Goal: Information Seeking & Learning: Learn about a topic

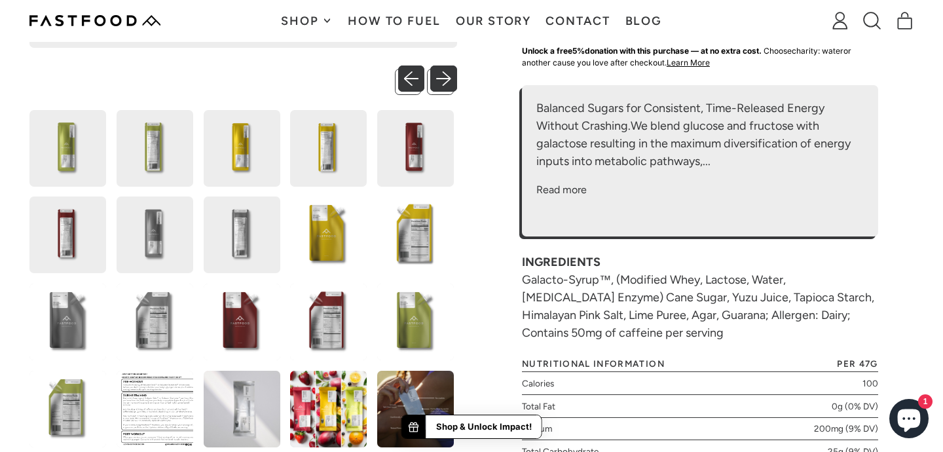
scroll to position [458, 0]
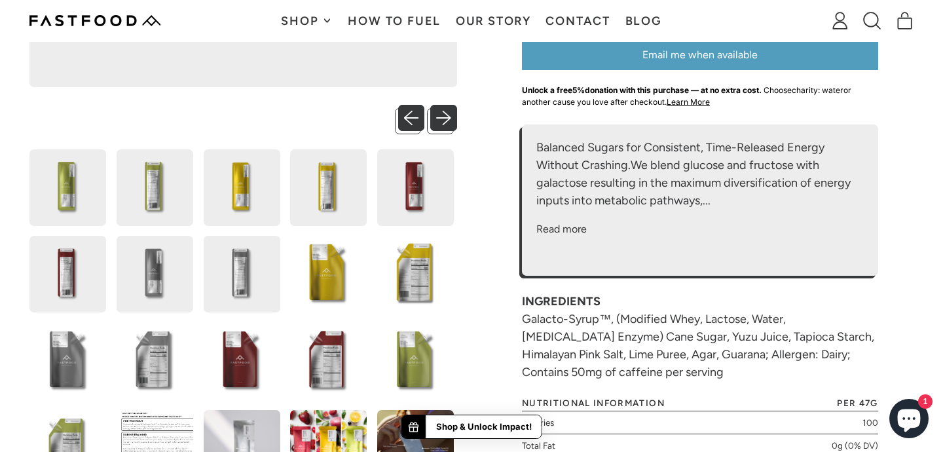
click at [78, 180] on img at bounding box center [67, 187] width 77 height 77
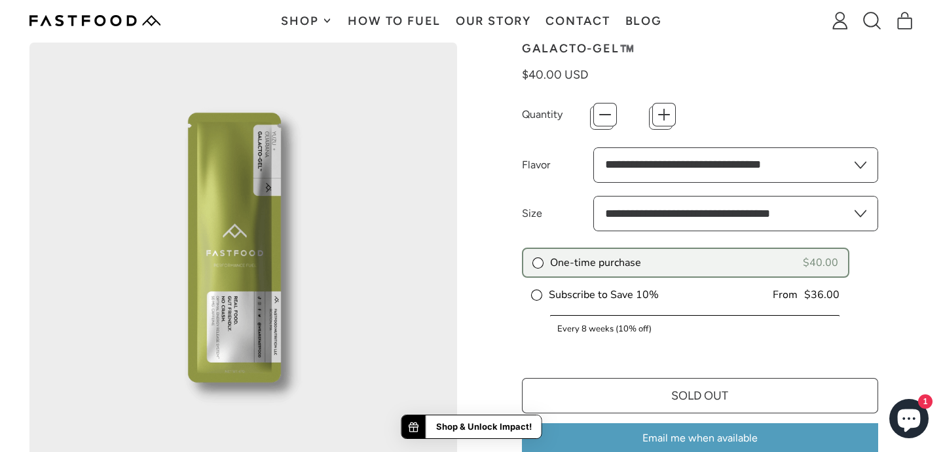
scroll to position [23, 0]
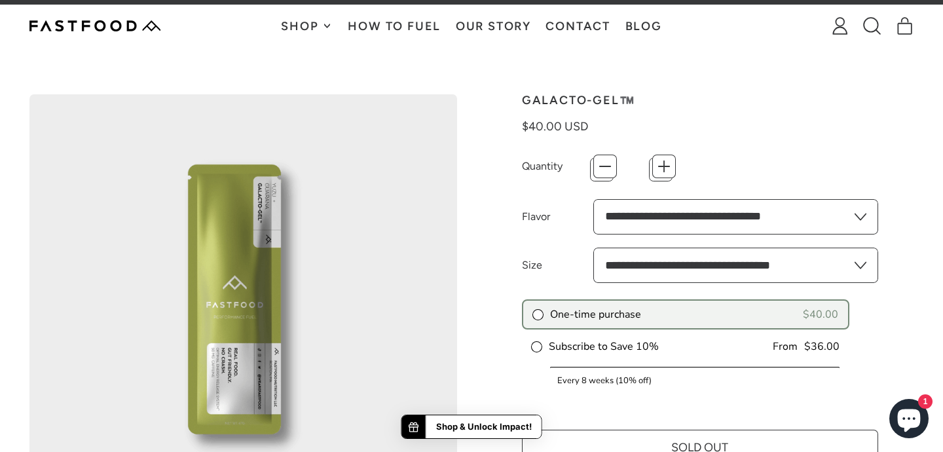
click at [645, 272] on select "**********" at bounding box center [735, 265] width 285 height 35
click at [593, 248] on select "**********" at bounding box center [735, 265] width 285 height 35
click at [669, 258] on select "**********" at bounding box center [735, 265] width 285 height 35
select select "**********"
click at [593, 248] on select "**********" at bounding box center [735, 265] width 285 height 35
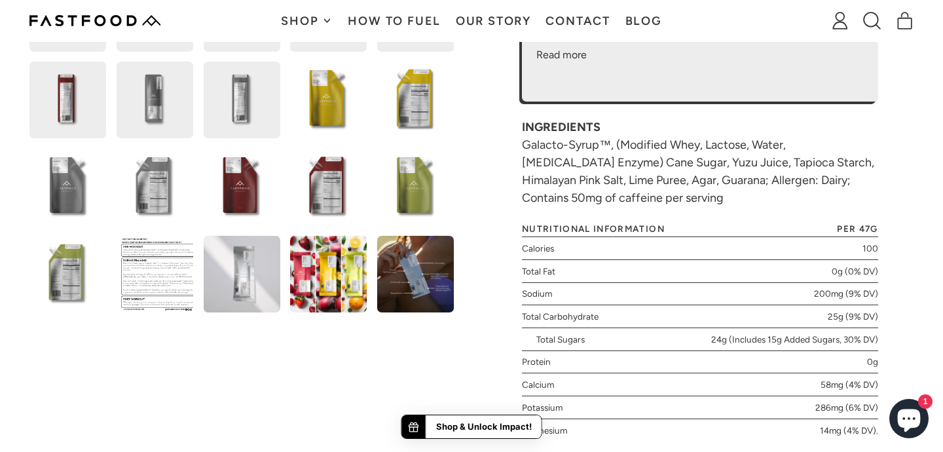
scroll to position [462, 0]
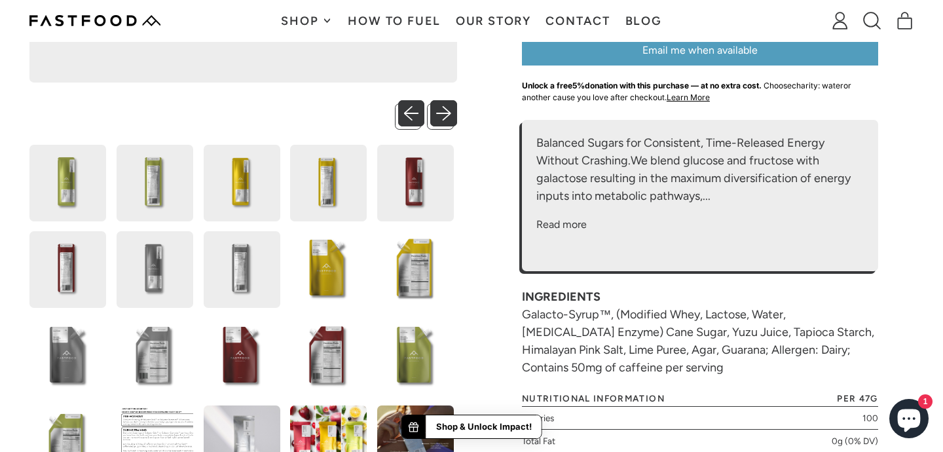
click at [77, 182] on img at bounding box center [67, 183] width 77 height 77
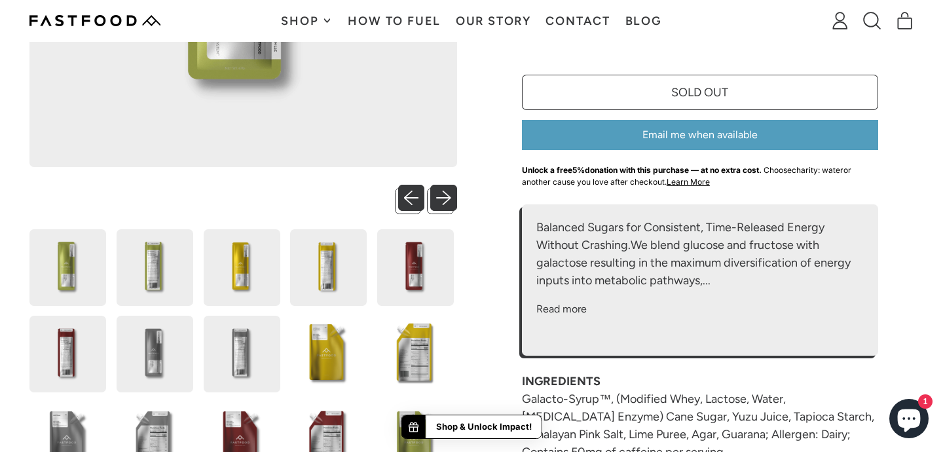
scroll to position [434, 0]
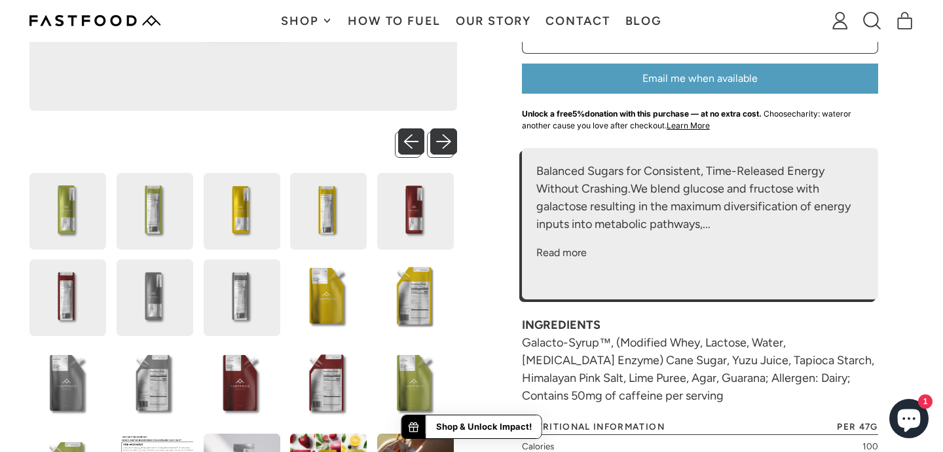
click at [250, 208] on img at bounding box center [242, 211] width 77 height 77
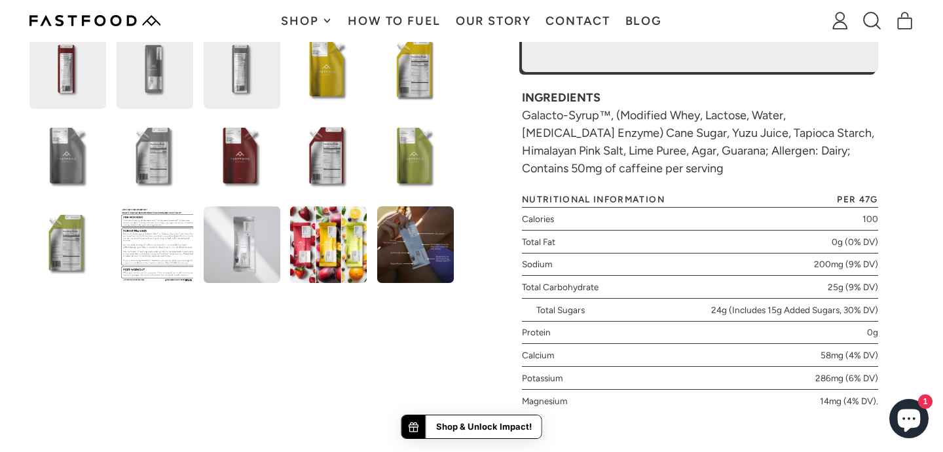
scroll to position [622, 0]
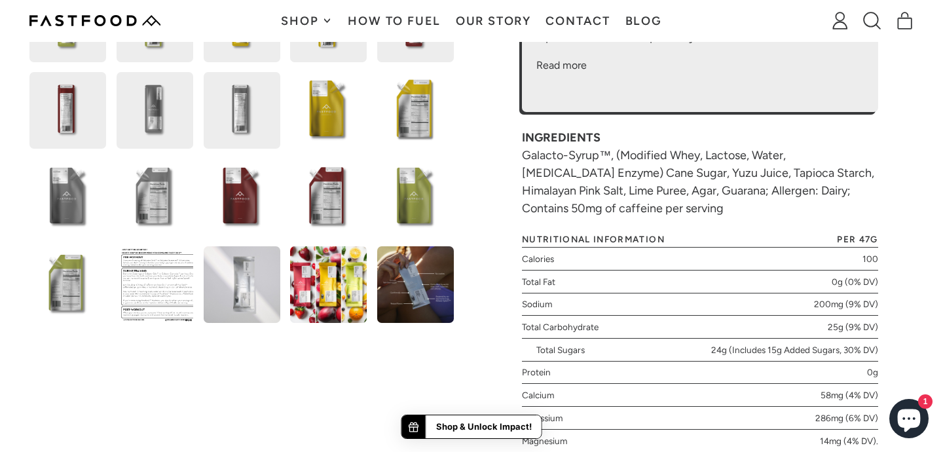
click at [324, 303] on img at bounding box center [328, 284] width 77 height 77
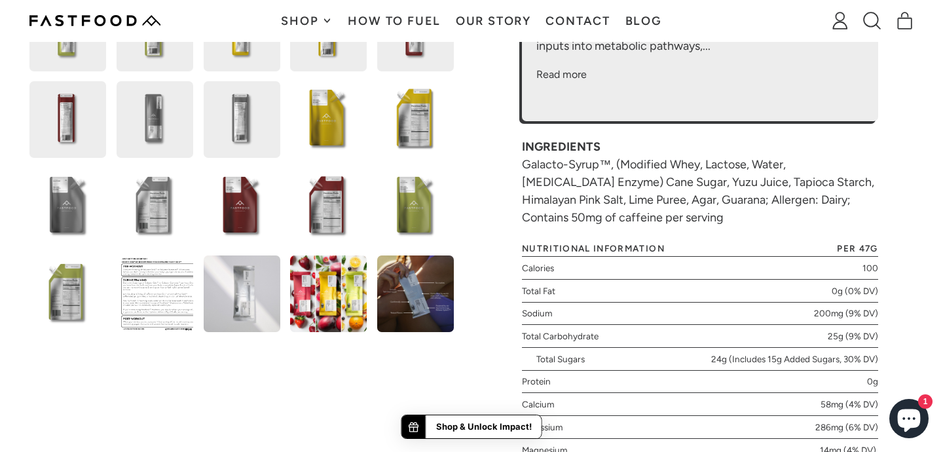
scroll to position [0, 0]
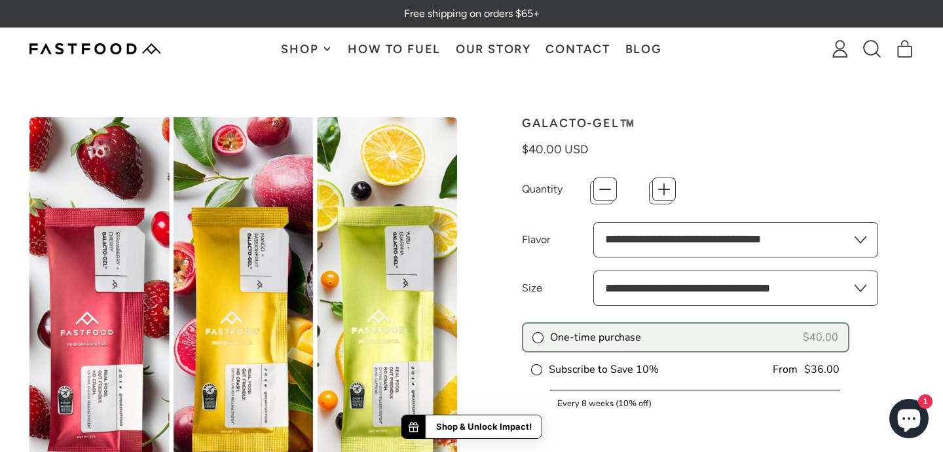
click at [92, 51] on img at bounding box center [94, 48] width 131 height 11
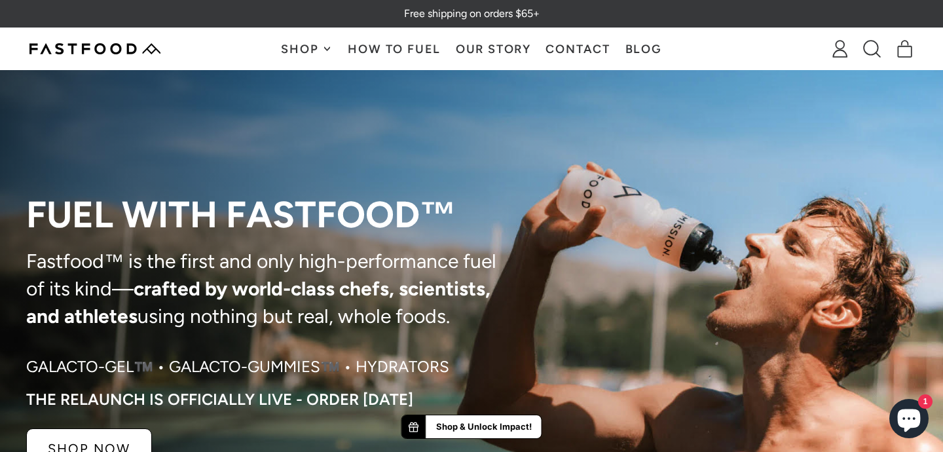
click at [307, 44] on span "Shop" at bounding box center [301, 49] width 41 height 12
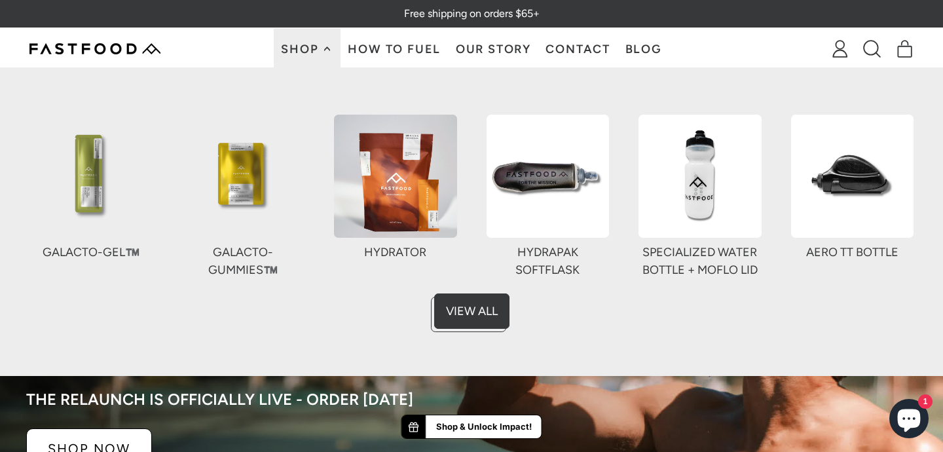
click at [100, 185] on img at bounding box center [90, 176] width 123 height 123
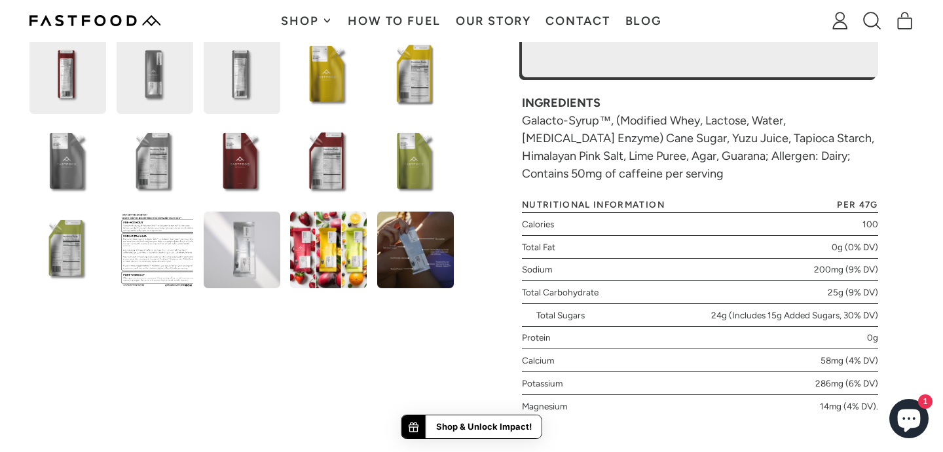
scroll to position [690, 0]
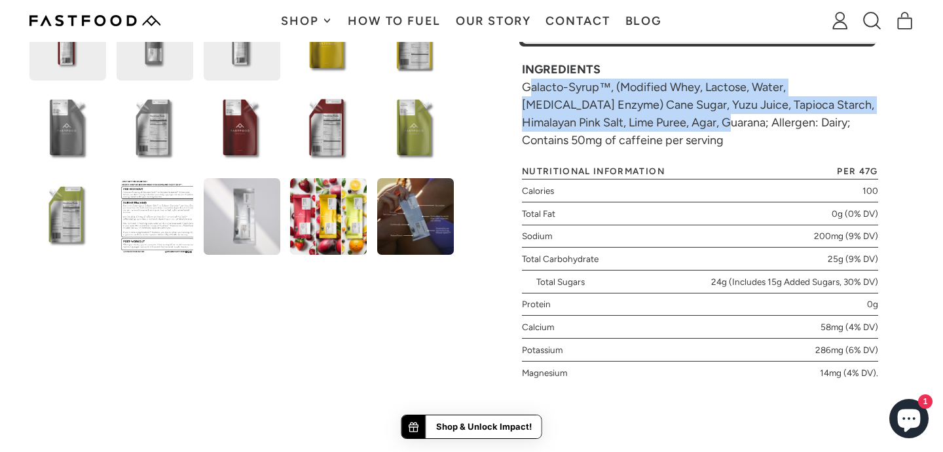
drag, startPoint x: 524, startPoint y: 85, endPoint x: 686, endPoint y: 119, distance: 165.3
click at [685, 119] on div "INGREDIENTS Galacto-Syrup™, (Modified Whey, Lactose, Water, Lactase Enzyme) Can…" at bounding box center [700, 105] width 356 height 88
copy div "Galacto-Syrup™, (Modified Whey, Lactose, Water, Lactase Enzyme) Cane Sugar, Yuz…"
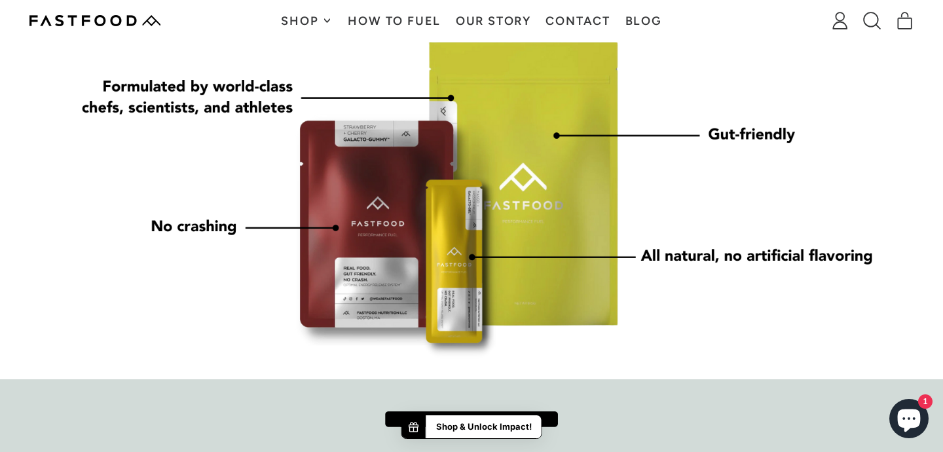
scroll to position [1264, 0]
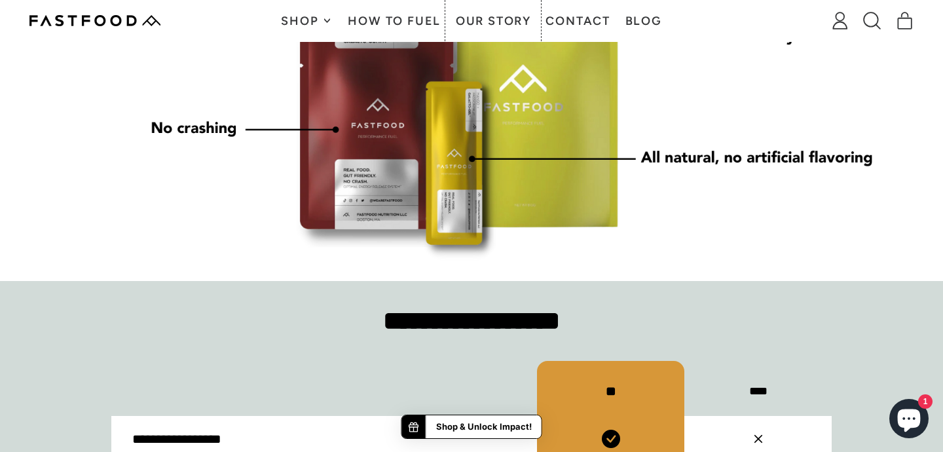
click at [485, 16] on link "Our Story" at bounding box center [493, 20] width 90 height 41
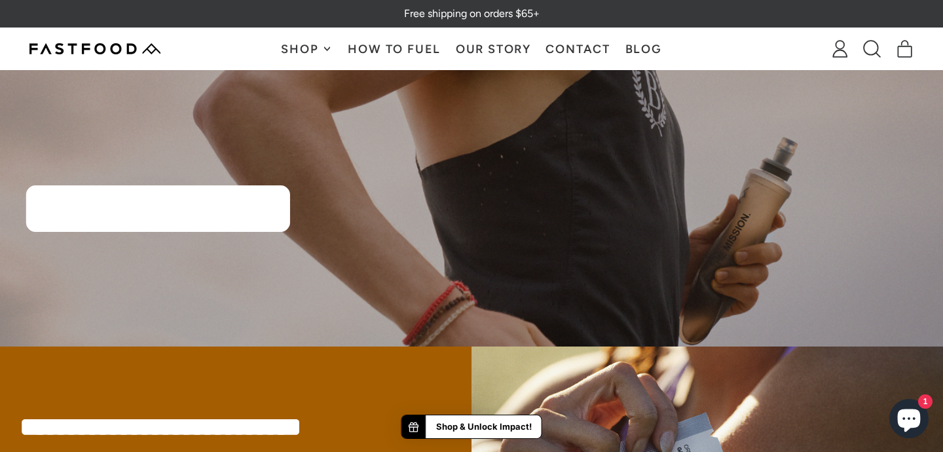
click at [341, 42] on link "How To Fuel" at bounding box center [394, 48] width 107 height 41
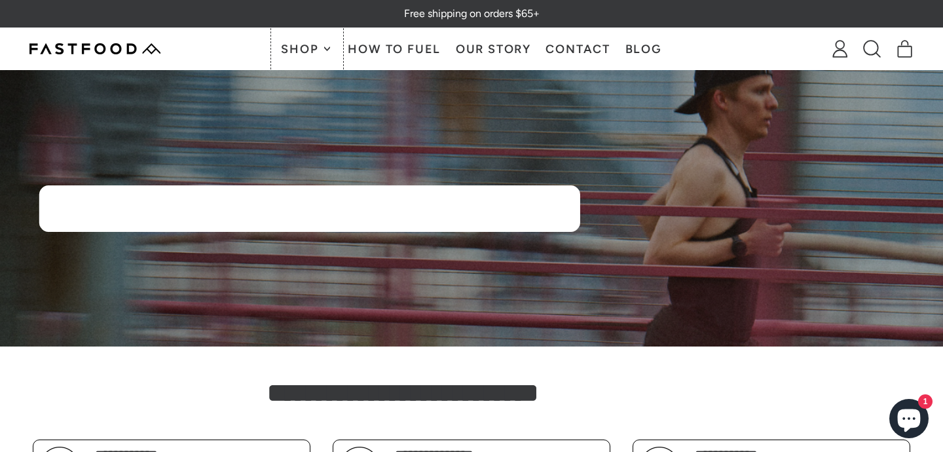
click at [322, 46] on span "Shop" at bounding box center [307, 49] width 52 height 12
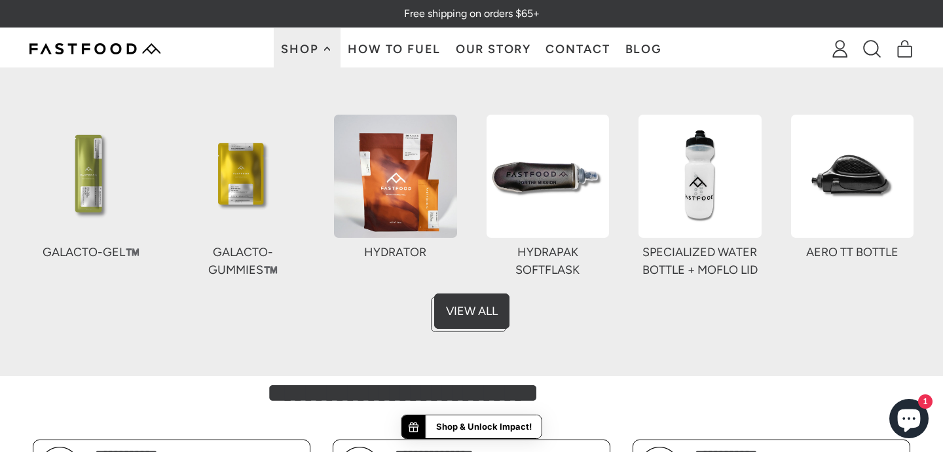
click at [102, 182] on img at bounding box center [90, 176] width 123 height 123
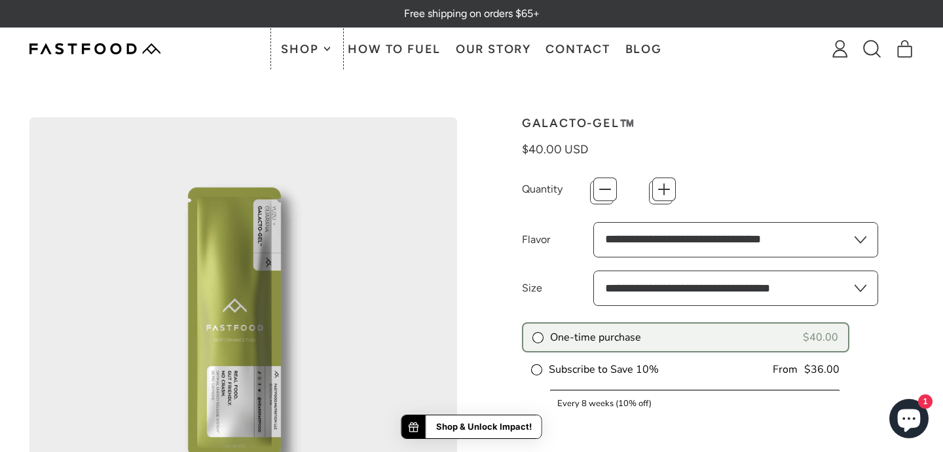
click at [311, 56] on button "Shop" at bounding box center [307, 48] width 67 height 41
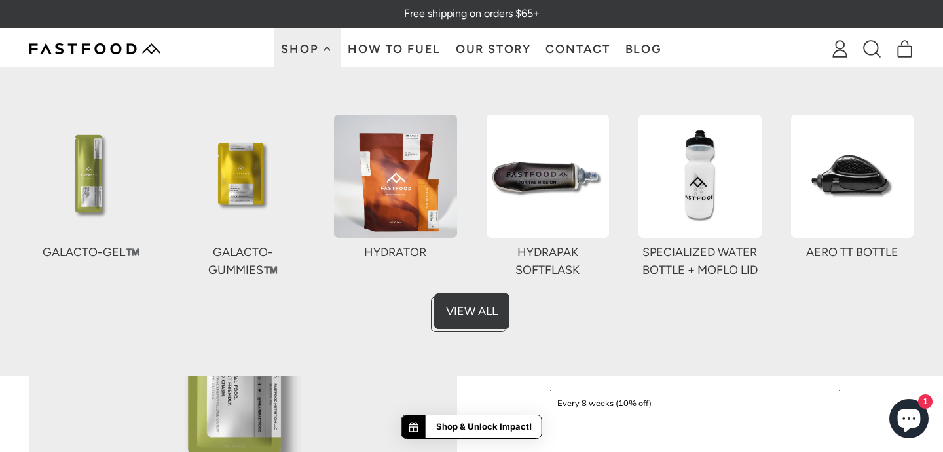
click at [400, 174] on img at bounding box center [395, 176] width 123 height 123
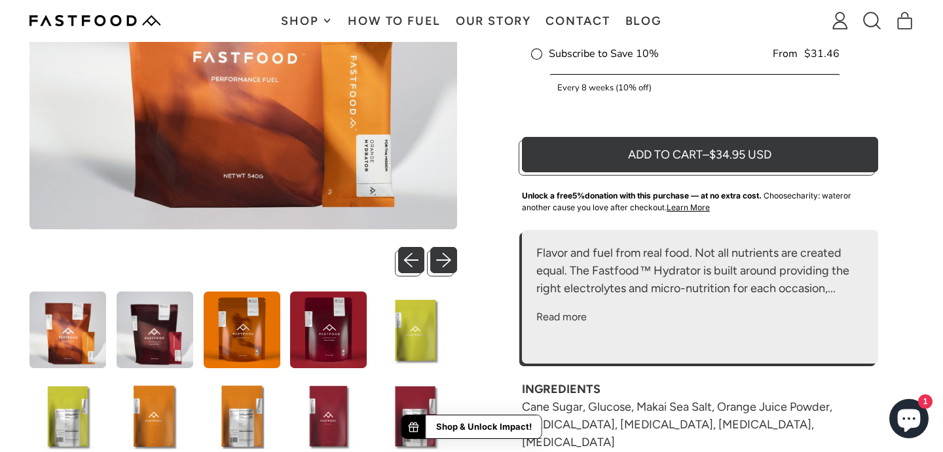
scroll to position [329, 0]
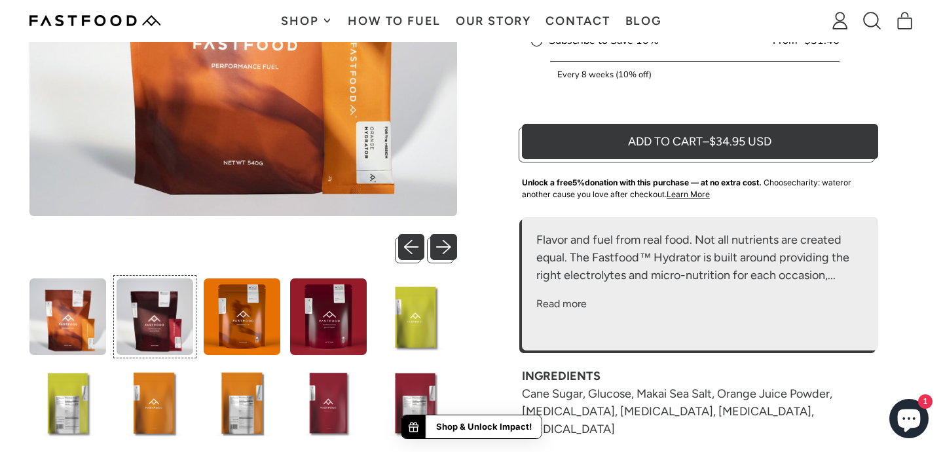
click at [155, 315] on img at bounding box center [155, 316] width 77 height 77
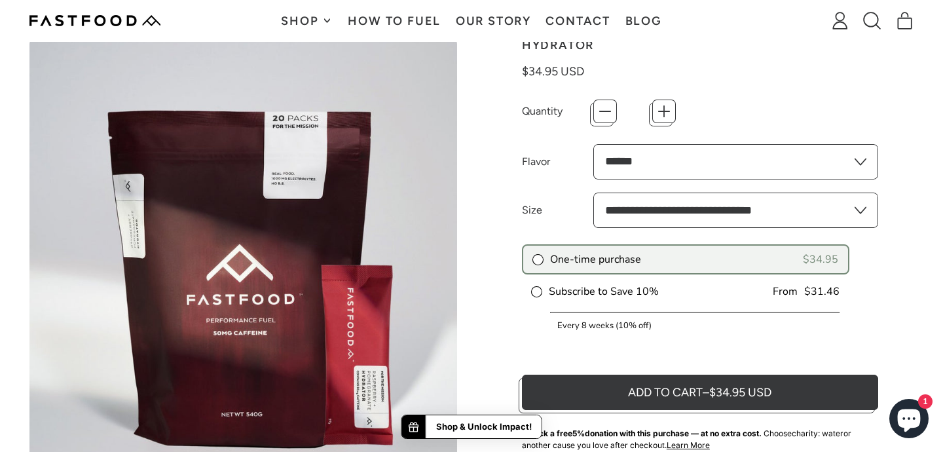
scroll to position [0, 0]
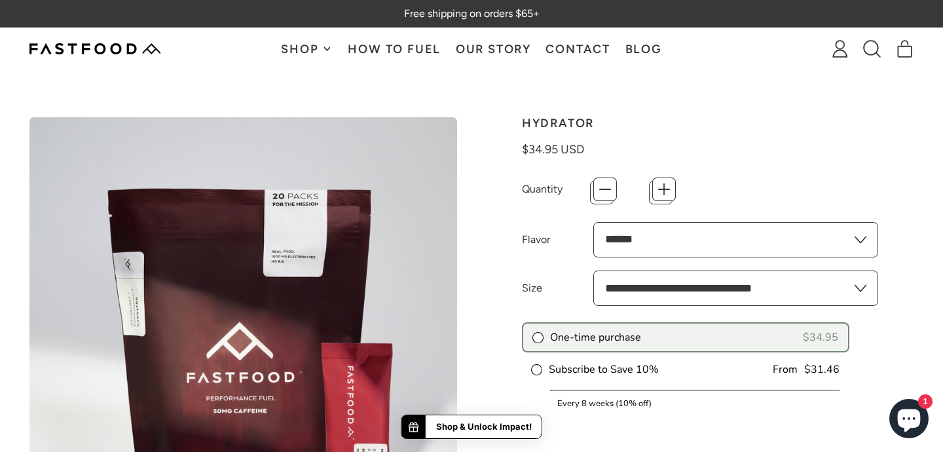
click at [694, 243] on select "**********" at bounding box center [735, 239] width 285 height 35
click at [105, 50] on img at bounding box center [94, 48] width 131 height 11
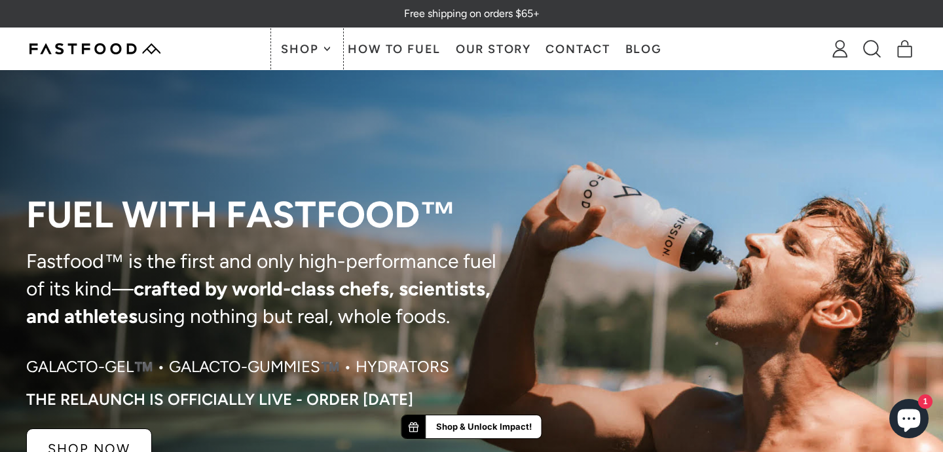
click at [293, 40] on button "Shop" at bounding box center [307, 48] width 67 height 41
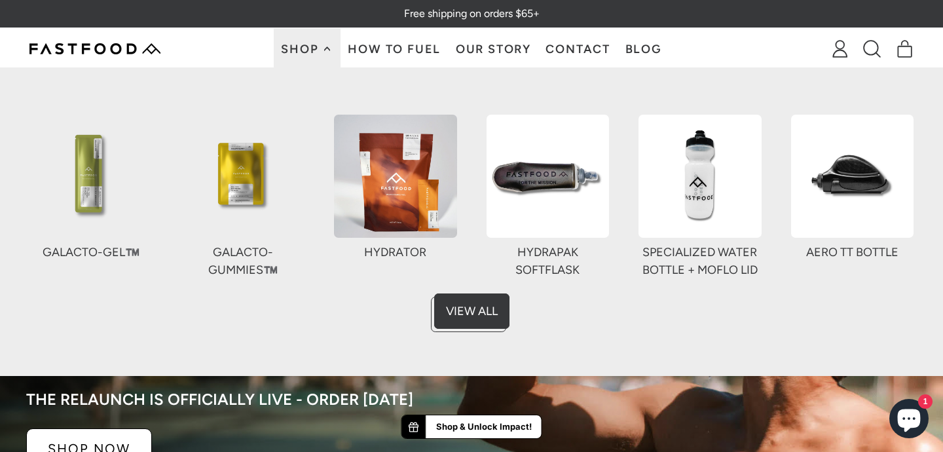
click at [383, 158] on img at bounding box center [395, 176] width 123 height 123
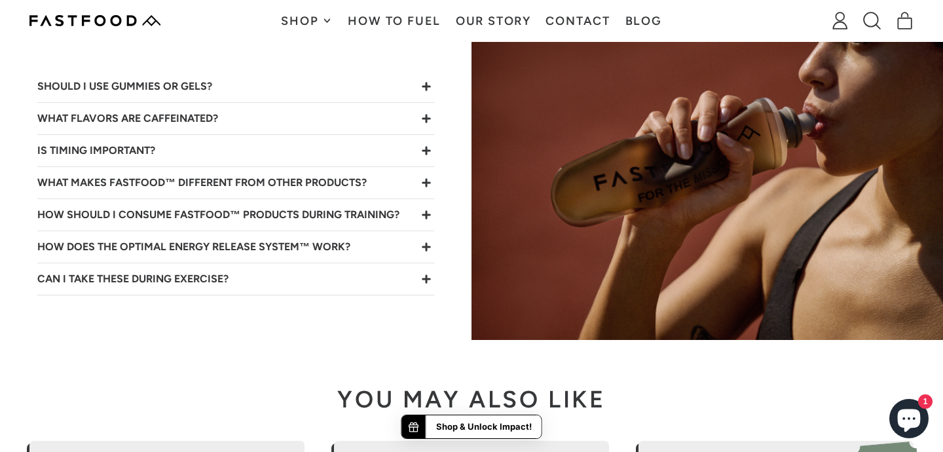
scroll to position [2665, 0]
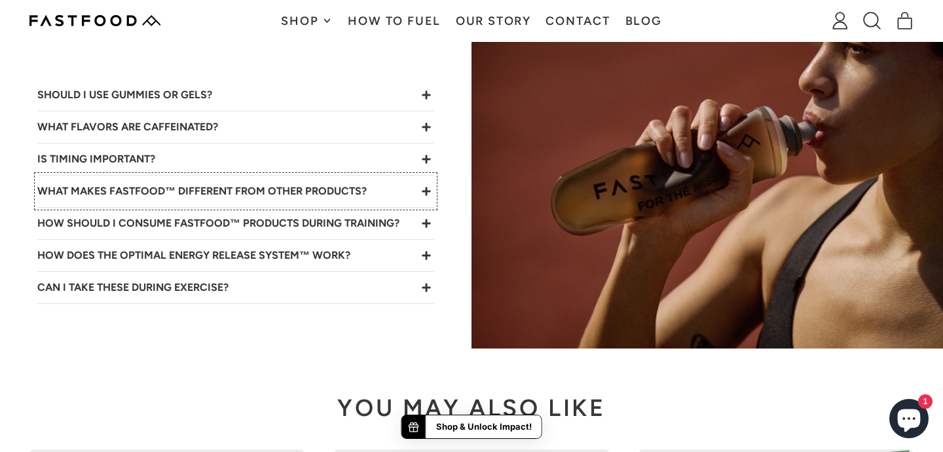
click at [427, 185] on icon "Collapse/Expand" at bounding box center [427, 191] width 16 height 16
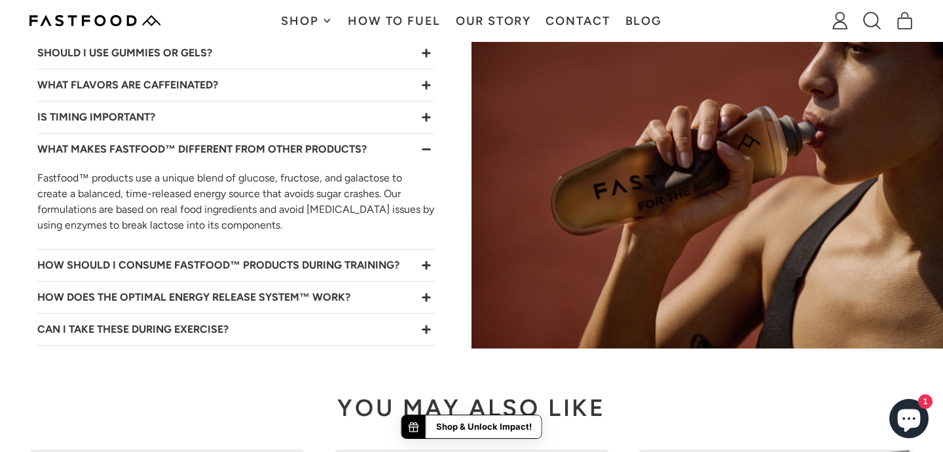
click at [428, 145] on icon "Collapse/Expand" at bounding box center [427, 149] width 16 height 16
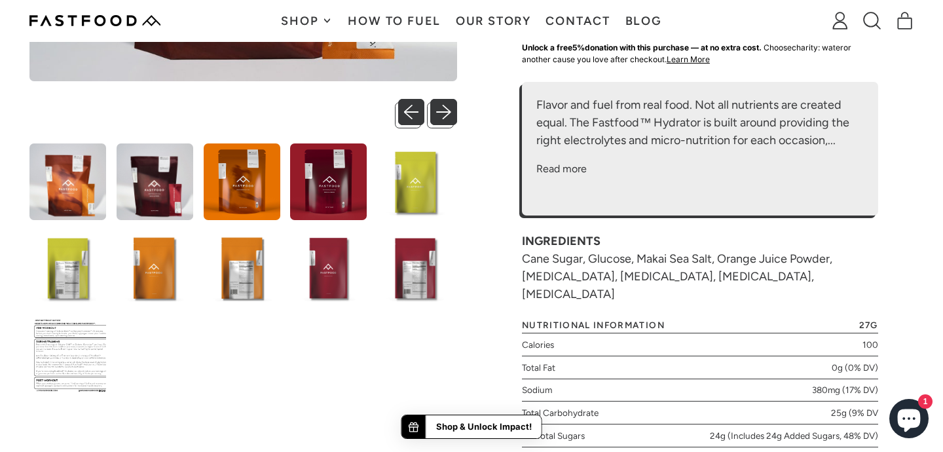
scroll to position [500, 0]
